Goal: Task Accomplishment & Management: Manage account settings

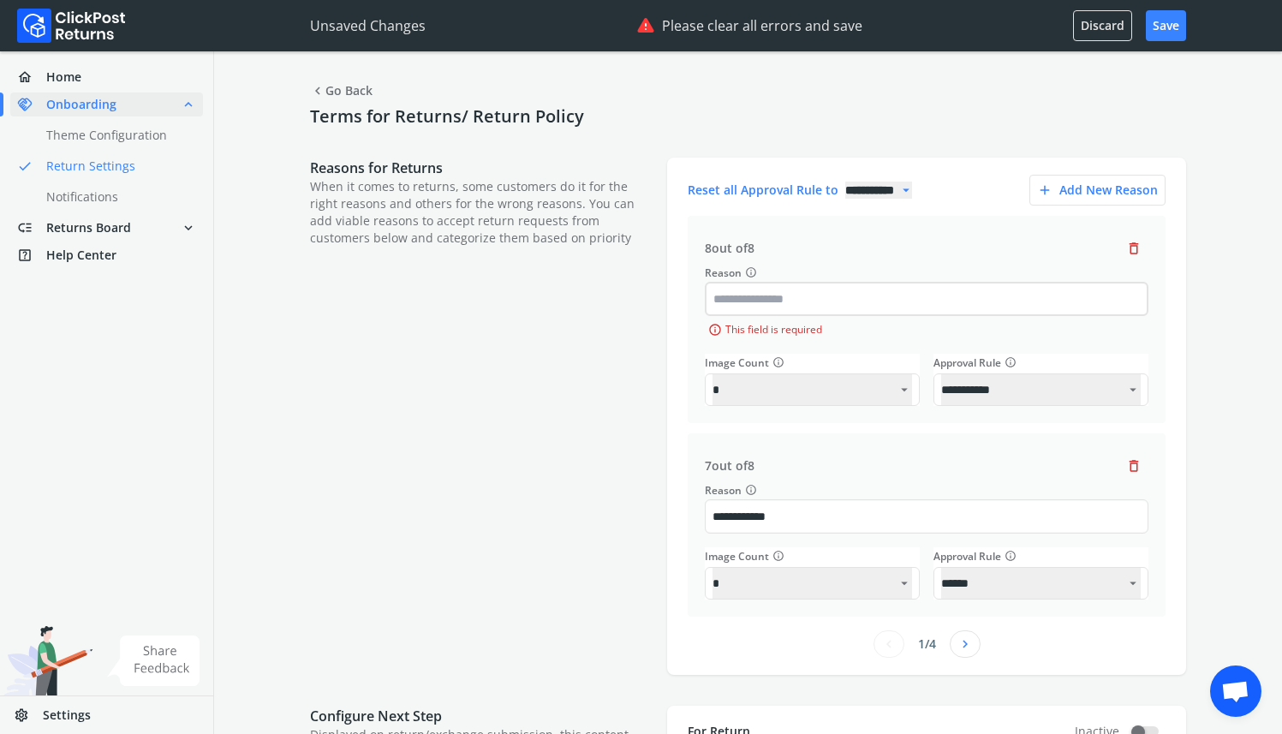
select select "******"
select select "**"
click at [118, 706] on link "settings Settings" at bounding box center [106, 715] width 213 height 38
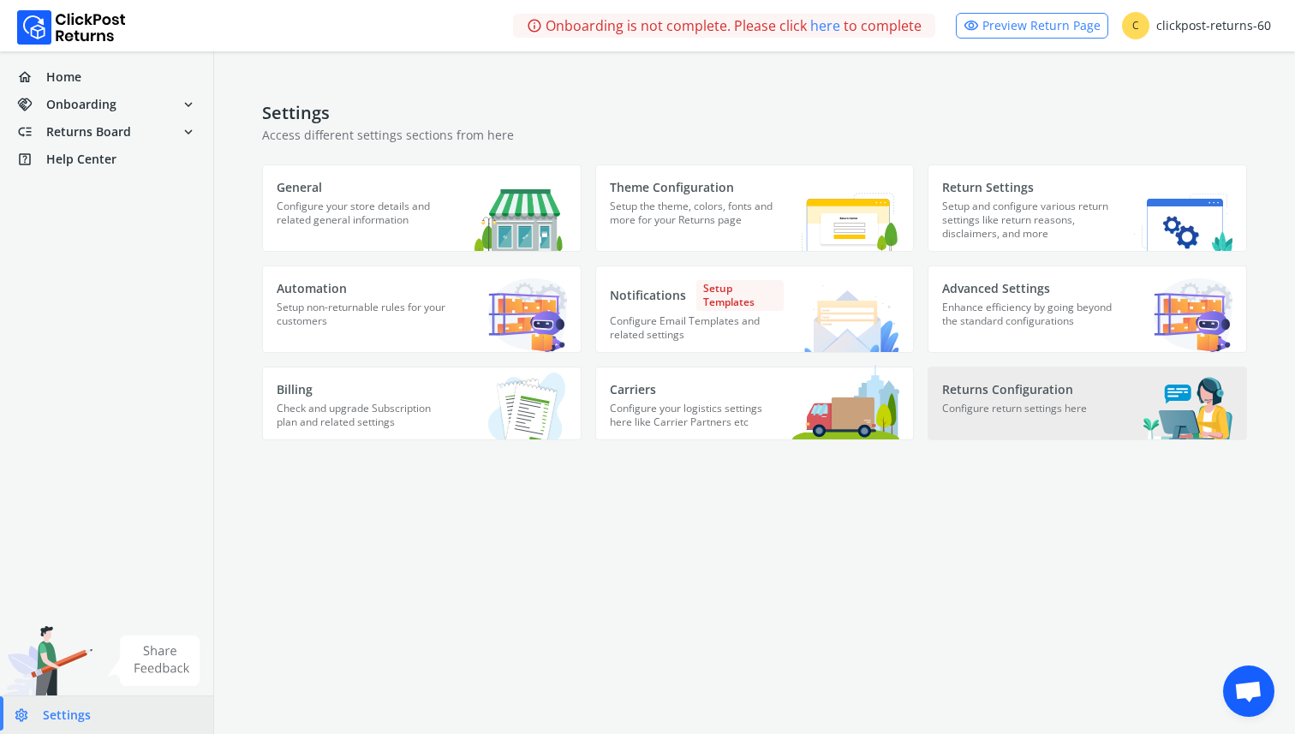
click at [1002, 433] on p "Configure return settings here" at bounding box center [1029, 419] width 174 height 35
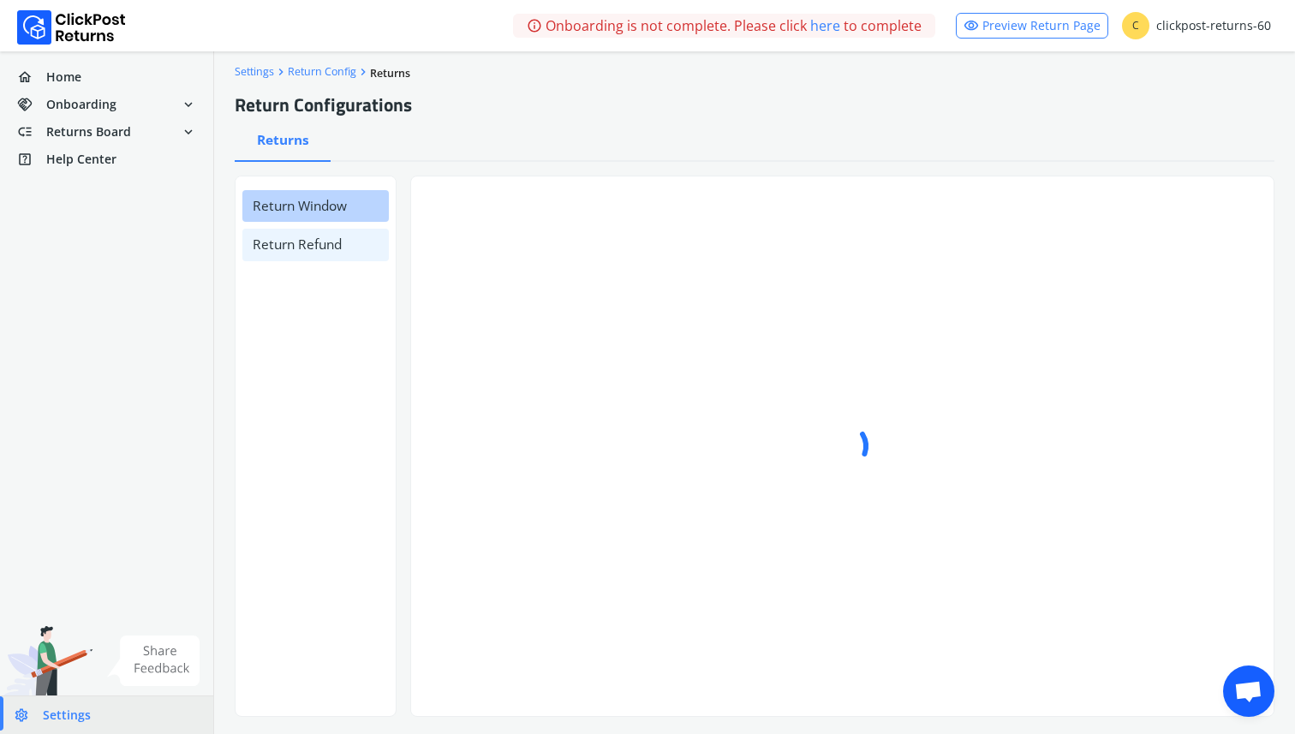
click at [337, 219] on h6 "Return Window" at bounding box center [315, 206] width 146 height 32
click at [307, 195] on h6 "Return Window" at bounding box center [315, 206] width 146 height 32
click at [309, 230] on h6 "Return Refund" at bounding box center [315, 245] width 146 height 32
click at [311, 194] on h6 "Return Window" at bounding box center [315, 206] width 146 height 32
click at [310, 237] on h6 "Return Refund" at bounding box center [315, 245] width 146 height 32
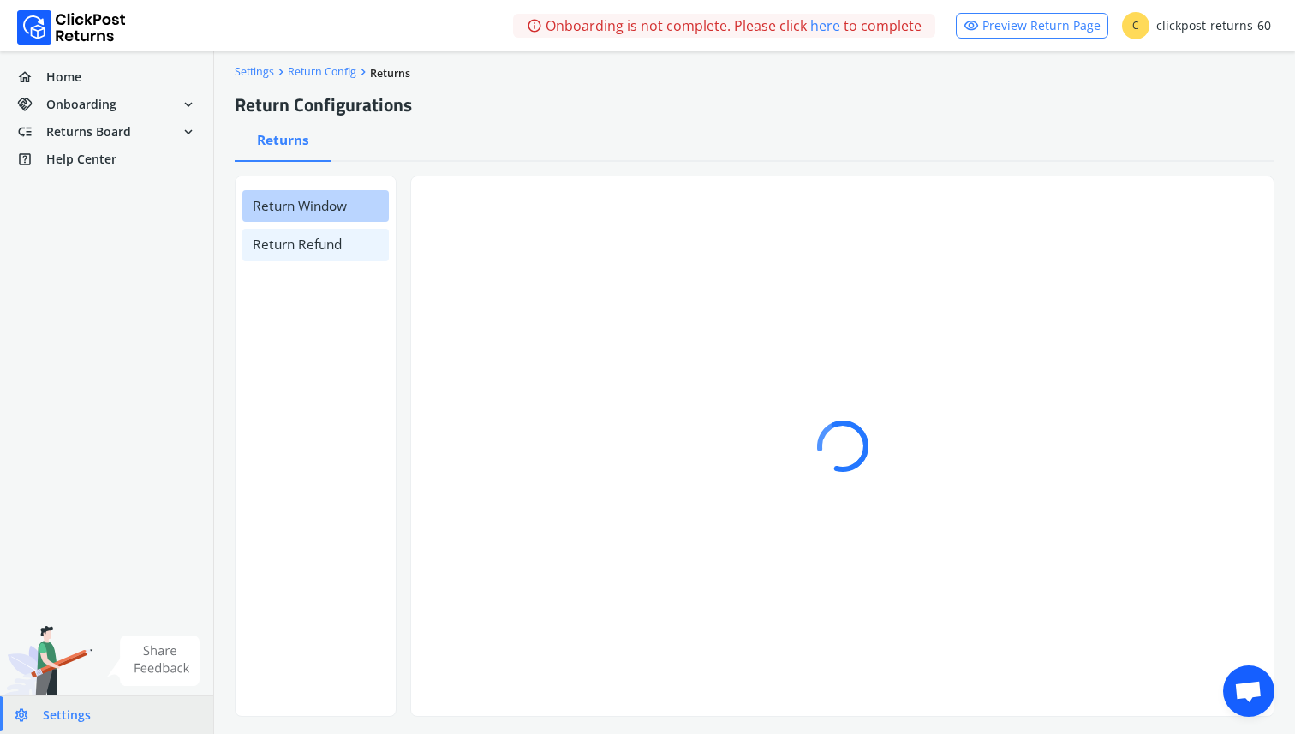
click at [314, 206] on h6 "Return Window" at bounding box center [315, 206] width 146 height 32
click at [326, 223] on div "Return Window Return Refund" at bounding box center [315, 225] width 160 height 98
click at [323, 239] on h6 "Return Refund" at bounding box center [315, 245] width 146 height 32
